Goal: Information Seeking & Learning: Learn about a topic

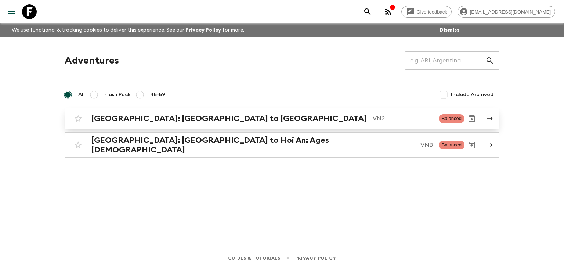
click at [163, 119] on h2 "[GEOGRAPHIC_DATA]: [GEOGRAPHIC_DATA] to [GEOGRAPHIC_DATA]" at bounding box center [229, 119] width 276 height 10
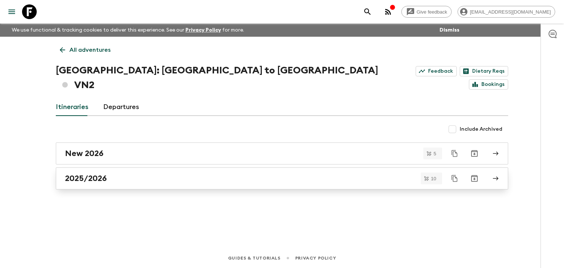
click at [91, 174] on h2 "2025/2026" at bounding box center [86, 179] width 42 height 10
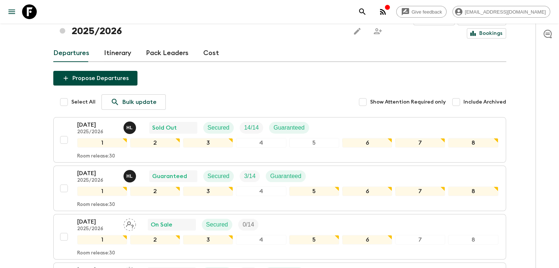
scroll to position [30, 0]
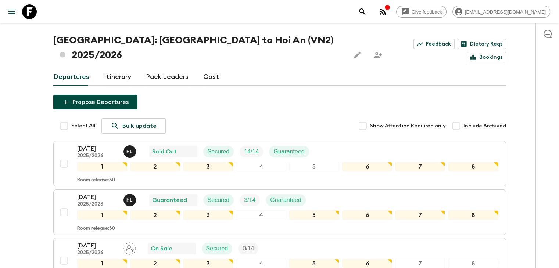
click at [113, 68] on link "Itinerary" at bounding box center [117, 77] width 27 height 18
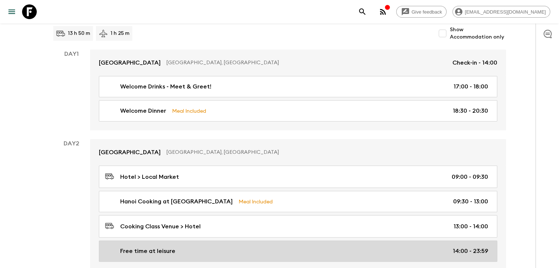
scroll to position [36, 0]
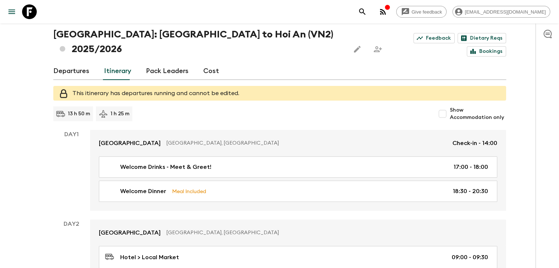
click at [168, 62] on link "Pack Leaders" at bounding box center [167, 71] width 43 height 18
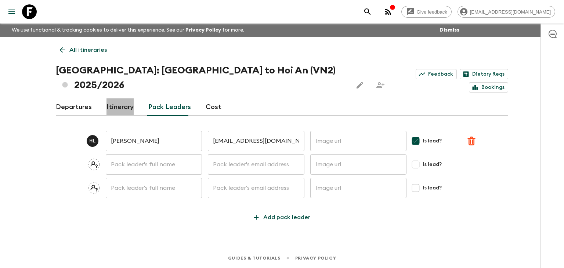
click at [121, 98] on link "Itinerary" at bounding box center [120, 107] width 27 height 18
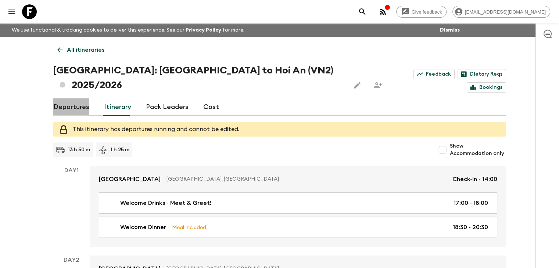
click at [79, 98] on link "Departures" at bounding box center [71, 107] width 36 height 18
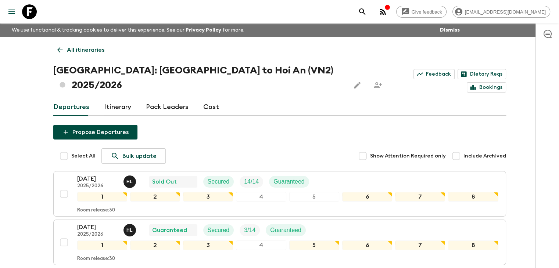
click at [112, 98] on link "Itinerary" at bounding box center [117, 107] width 27 height 18
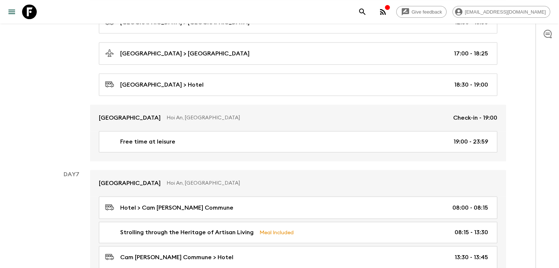
scroll to position [991, 0]
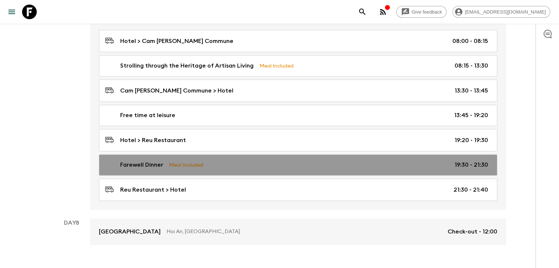
click at [140, 161] on p "Farewell Dinner" at bounding box center [141, 165] width 43 height 9
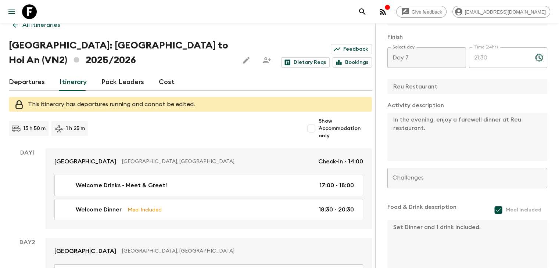
scroll to position [21, 0]
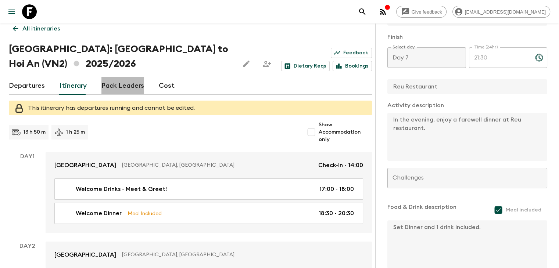
click at [129, 87] on link "Pack Leaders" at bounding box center [122, 86] width 43 height 18
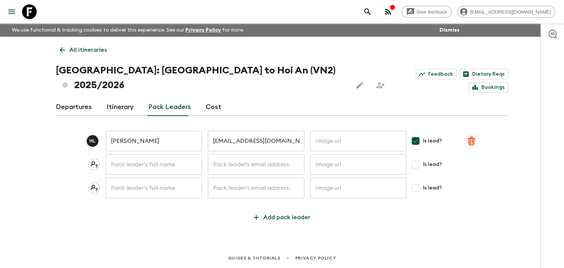
click at [206, 98] on link "Cost" at bounding box center [214, 107] width 16 height 18
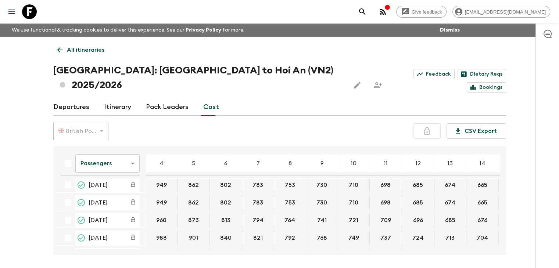
scroll to position [37, 0]
click at [90, 98] on div "Departures Itinerary Pack Leaders Cost" at bounding box center [279, 107] width 453 height 18
click at [73, 98] on link "Departures" at bounding box center [71, 107] width 36 height 18
